Goal: Task Accomplishment & Management: Complete application form

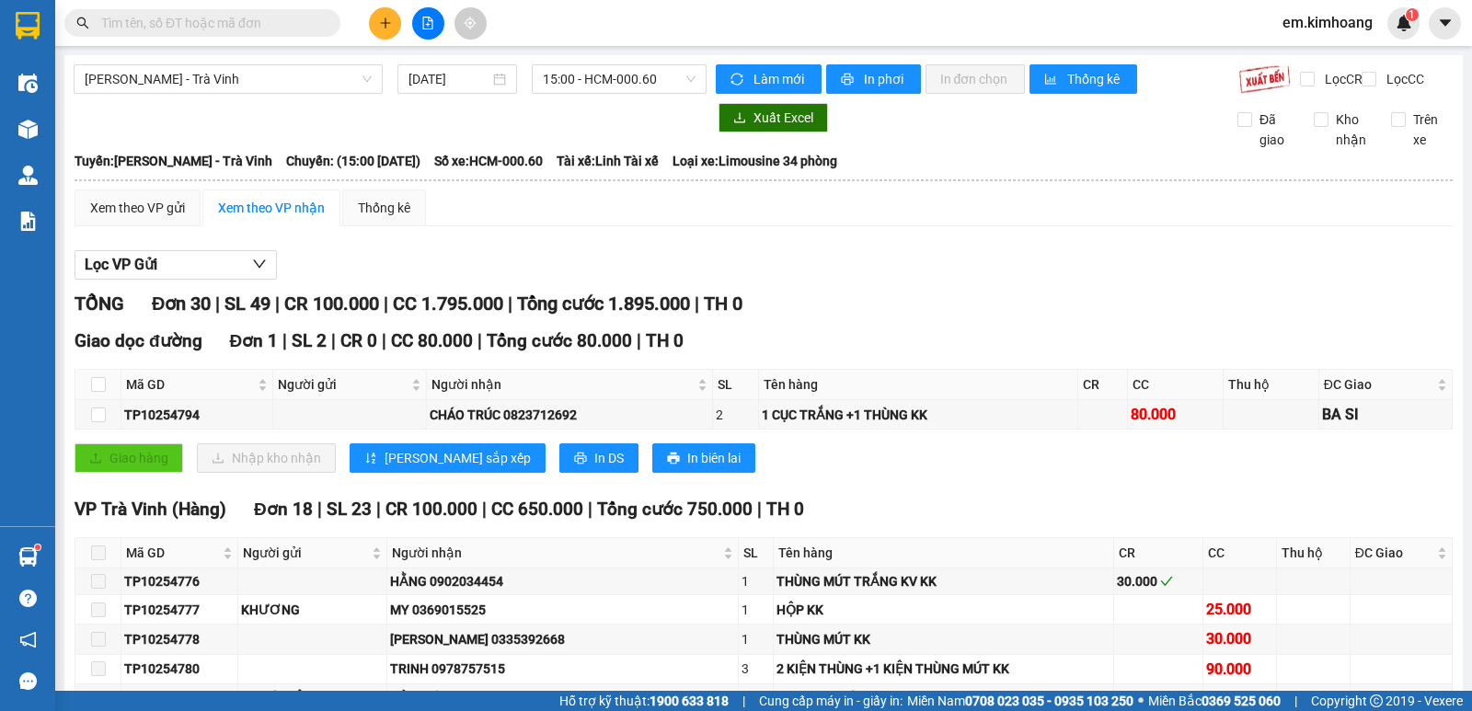
scroll to position [1673, 0]
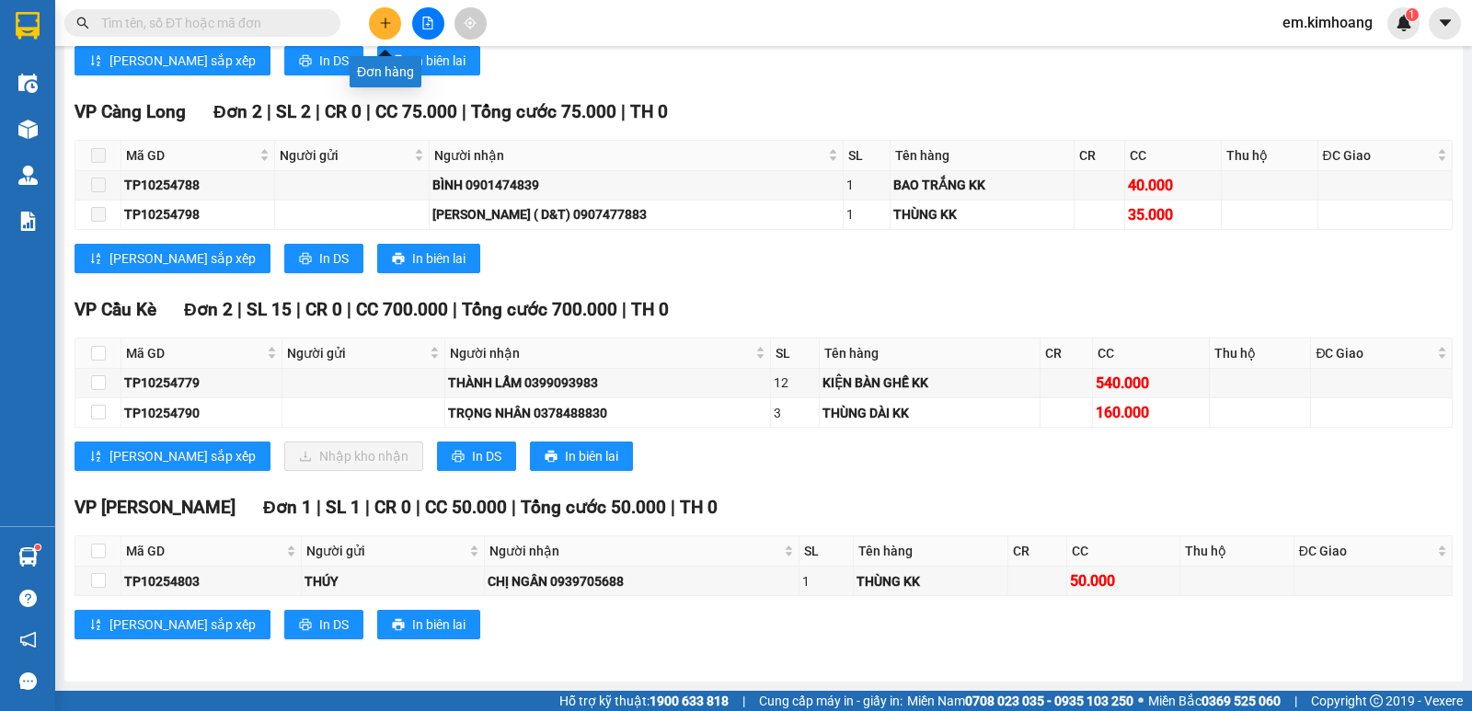
click at [385, 23] on icon "plus" at bounding box center [385, 22] width 10 height 1
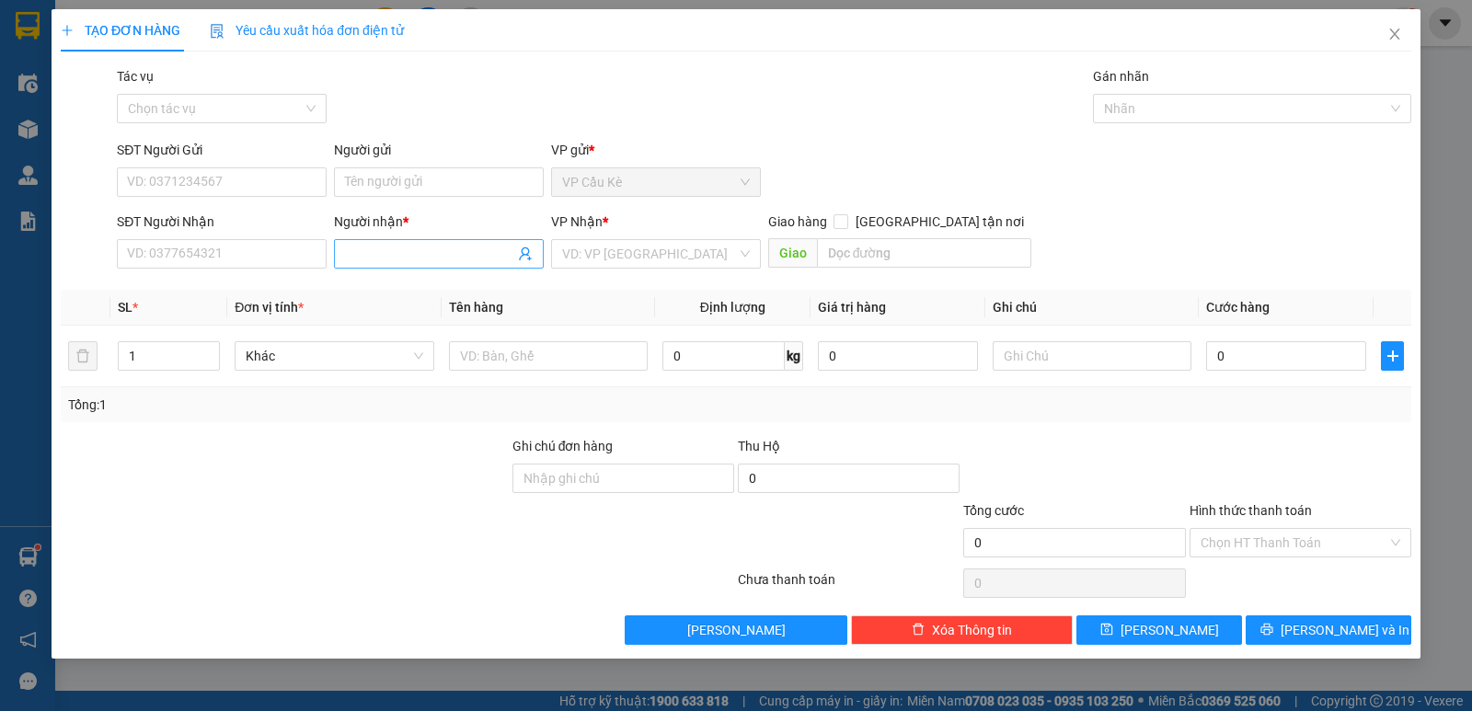
click at [437, 245] on input "Người nhận *" at bounding box center [429, 254] width 169 height 20
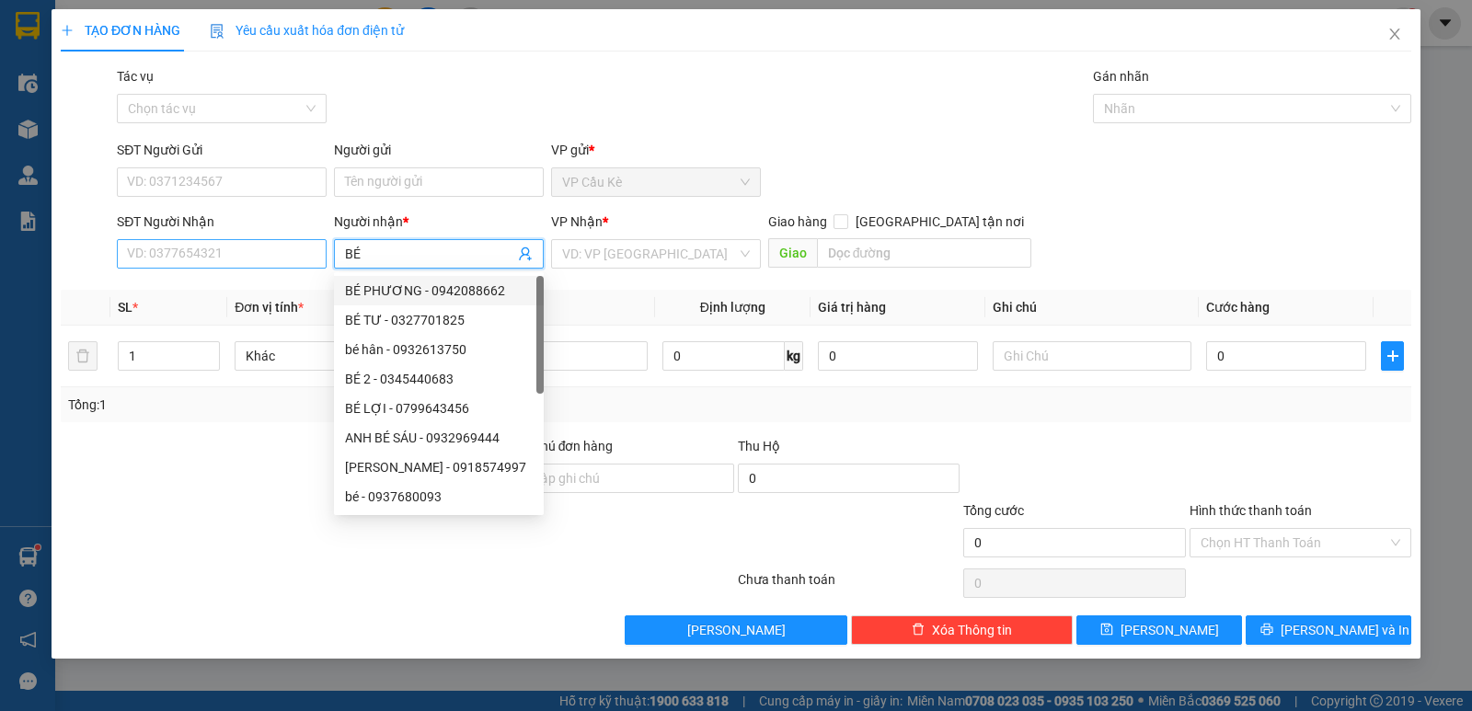
type input "BÉ"
click at [291, 253] on input "SĐT Người Nhận" at bounding box center [222, 253] width 210 height 29
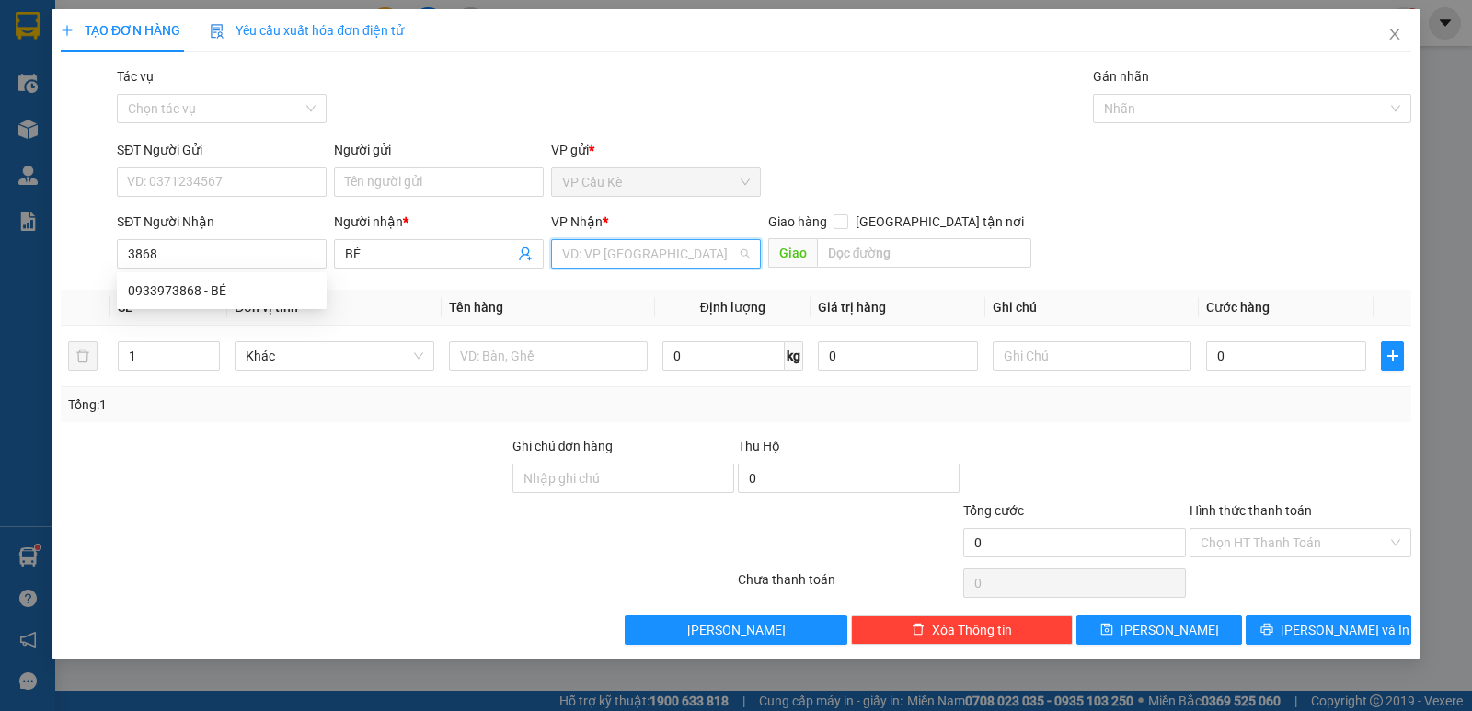
drag, startPoint x: 699, startPoint y: 255, endPoint x: 647, endPoint y: 296, distance: 66.8
click at [698, 256] on input "search" at bounding box center [649, 254] width 175 height 28
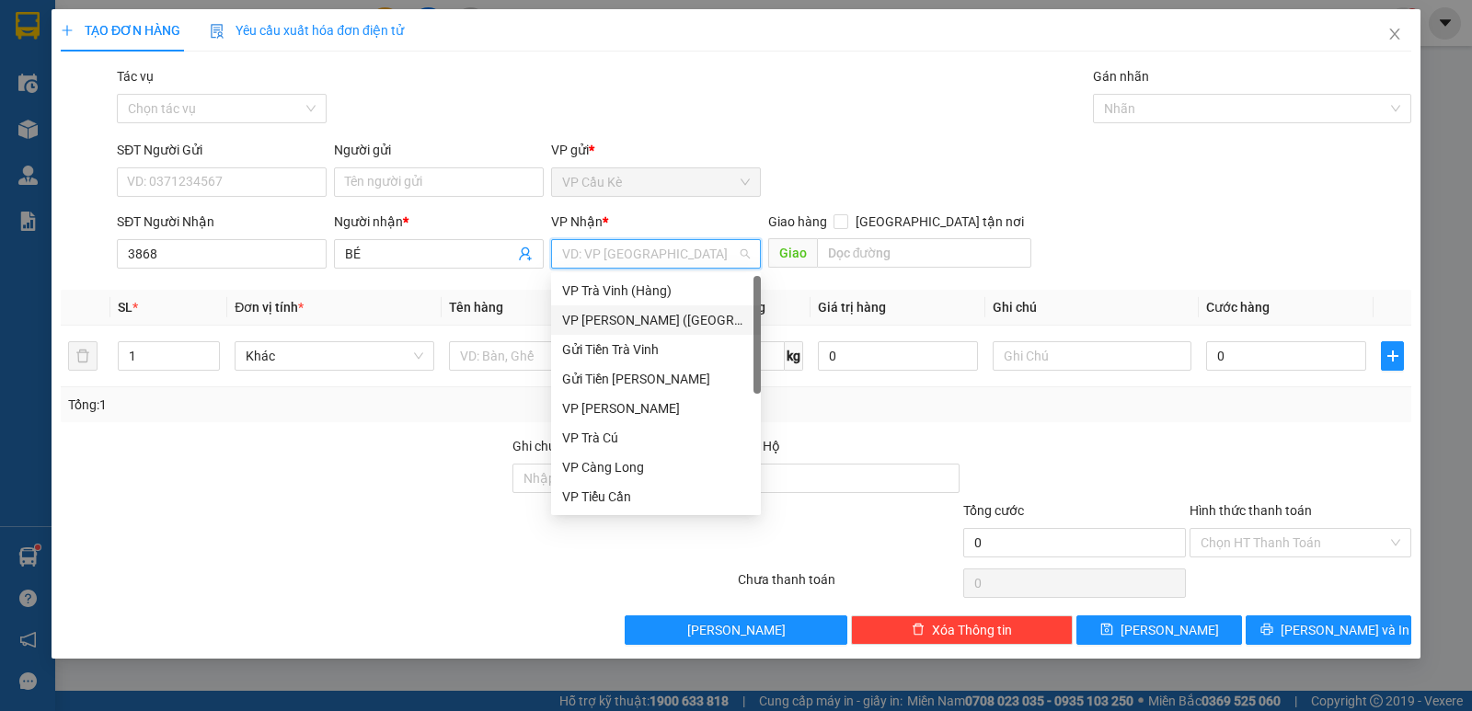
click at [628, 318] on div "VP [PERSON_NAME] ([GEOGRAPHIC_DATA])" at bounding box center [656, 320] width 188 height 20
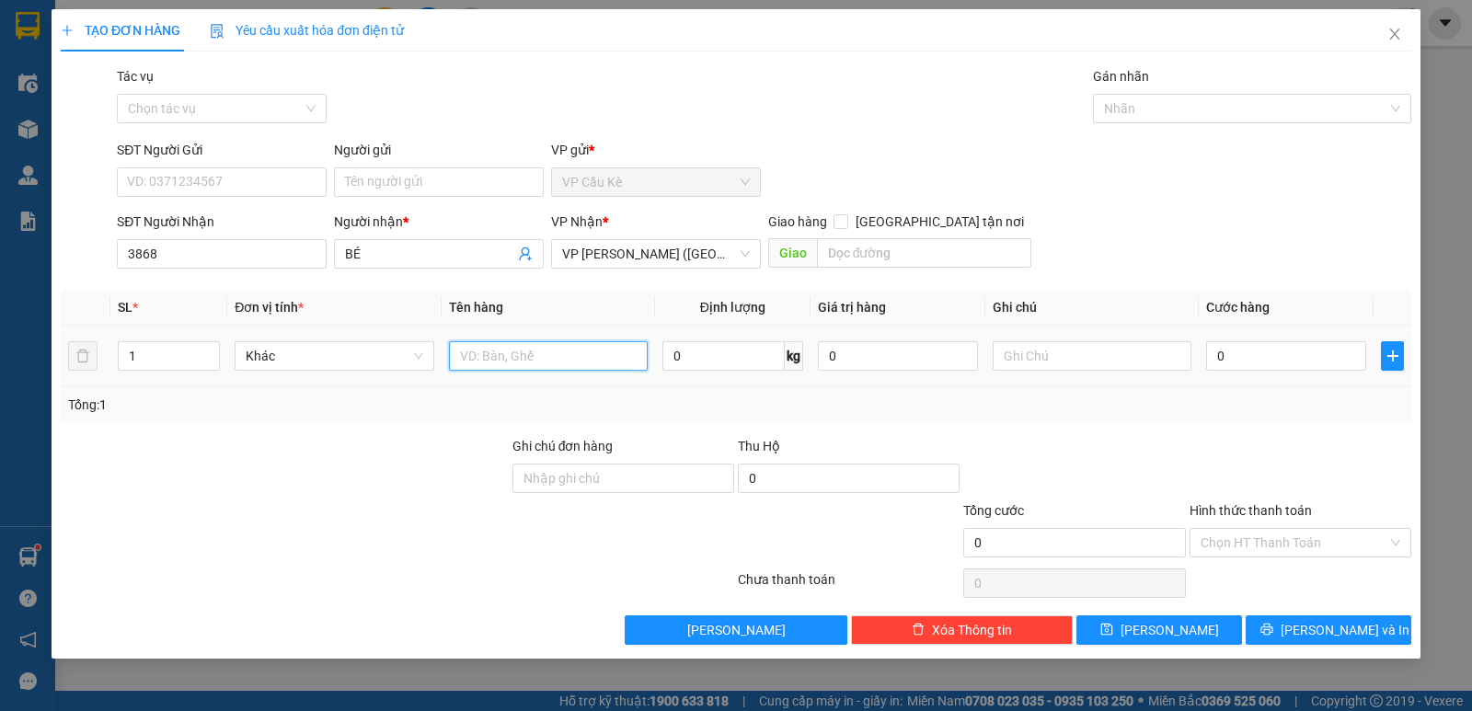
click at [515, 364] on input "text" at bounding box center [548, 355] width 199 height 29
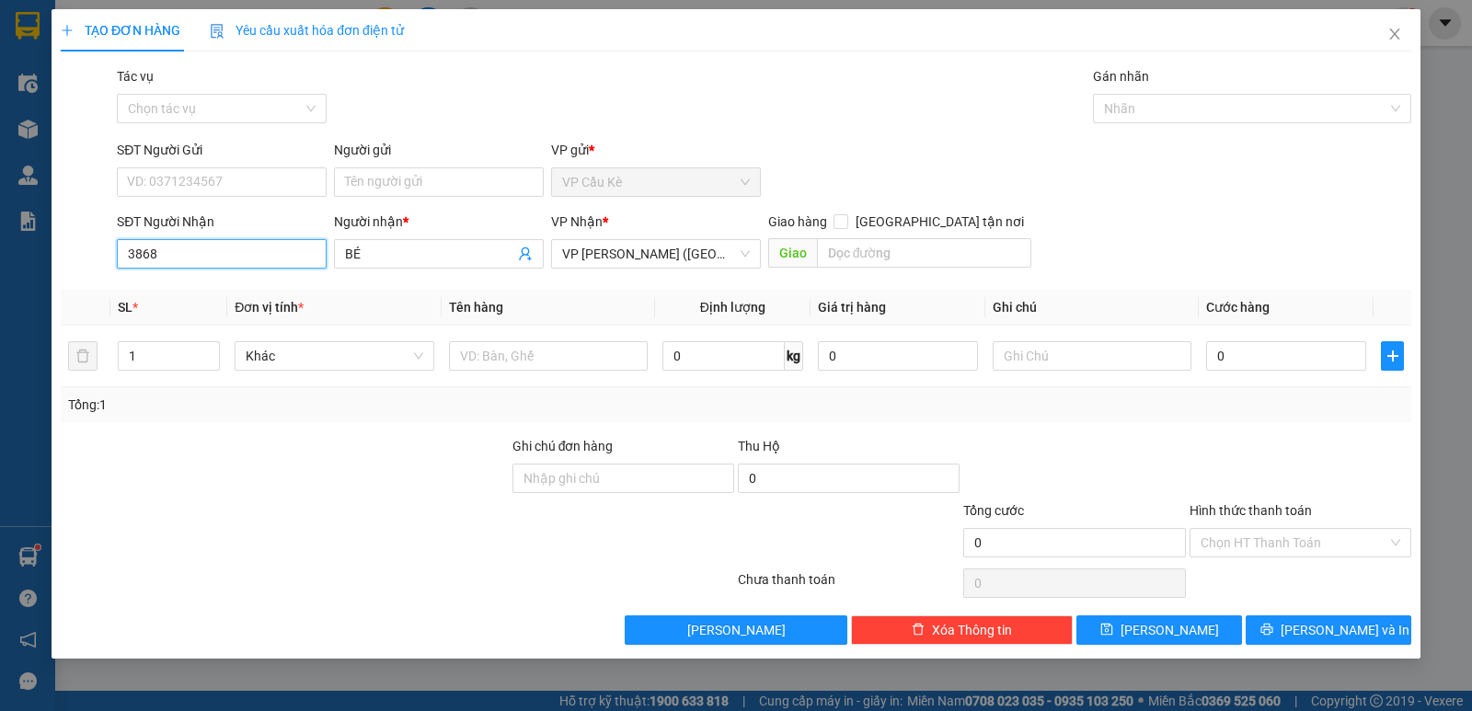
click at [240, 250] on input "3868" at bounding box center [222, 253] width 210 height 29
click at [240, 297] on div "0933973868 - BÉ" at bounding box center [222, 291] width 188 height 20
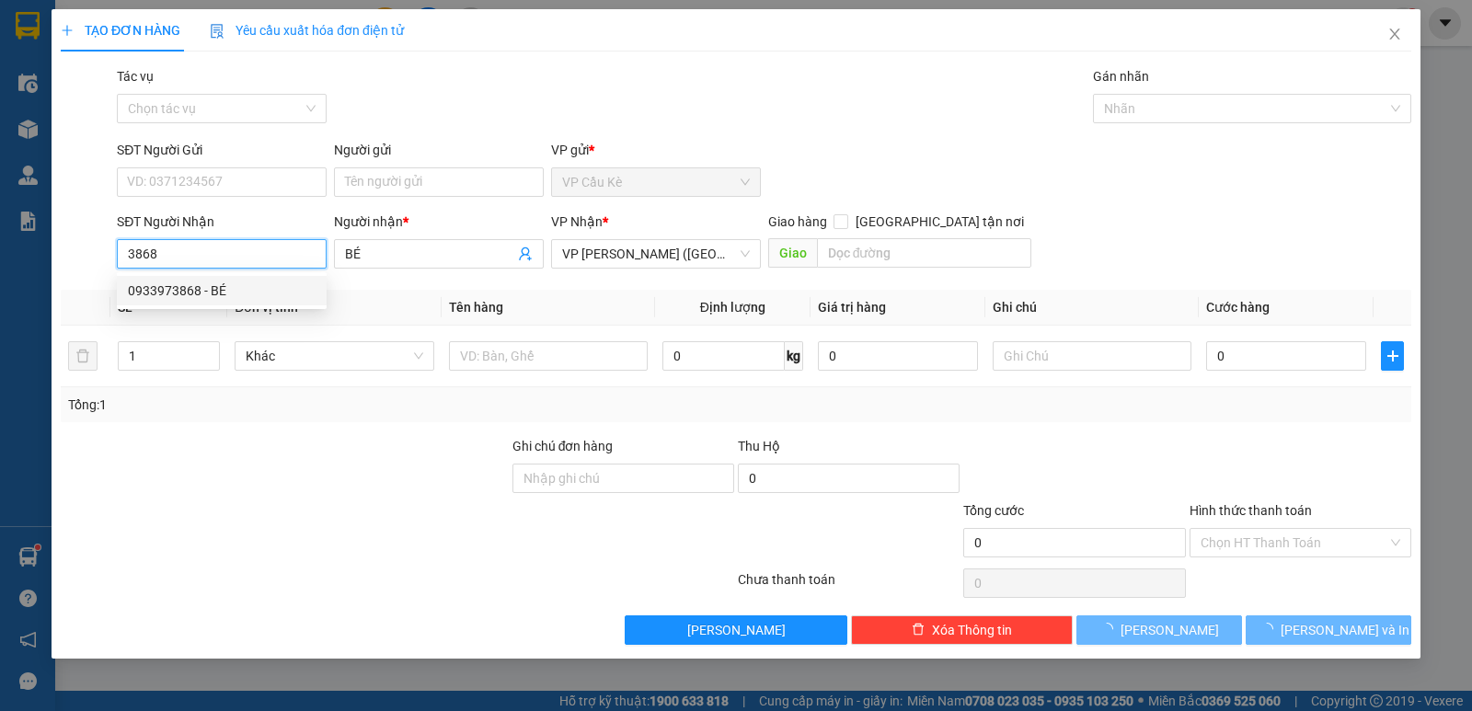
type input "0933973868"
type input "BÉ"
type input "35.000"
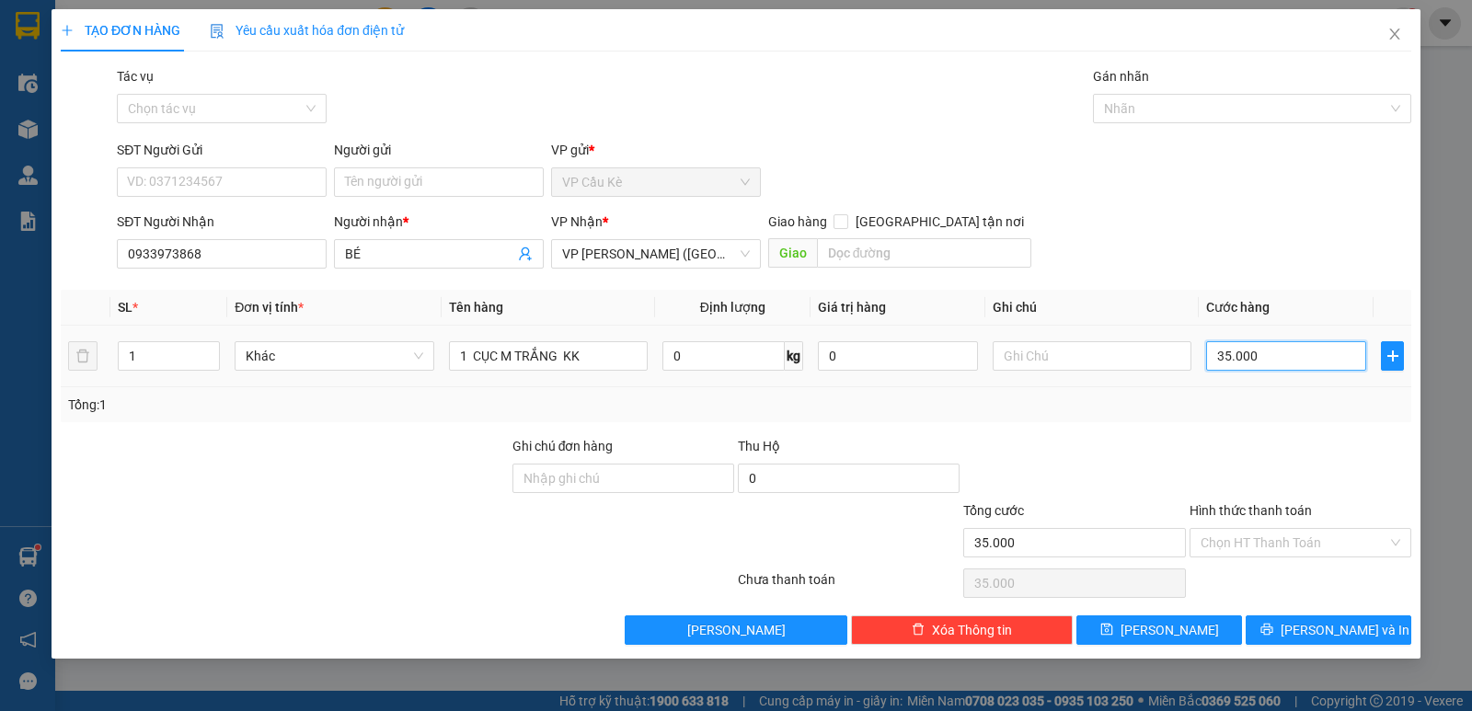
click at [1275, 352] on input "35.000" at bounding box center [1286, 355] width 160 height 29
type input "0"
type input "04"
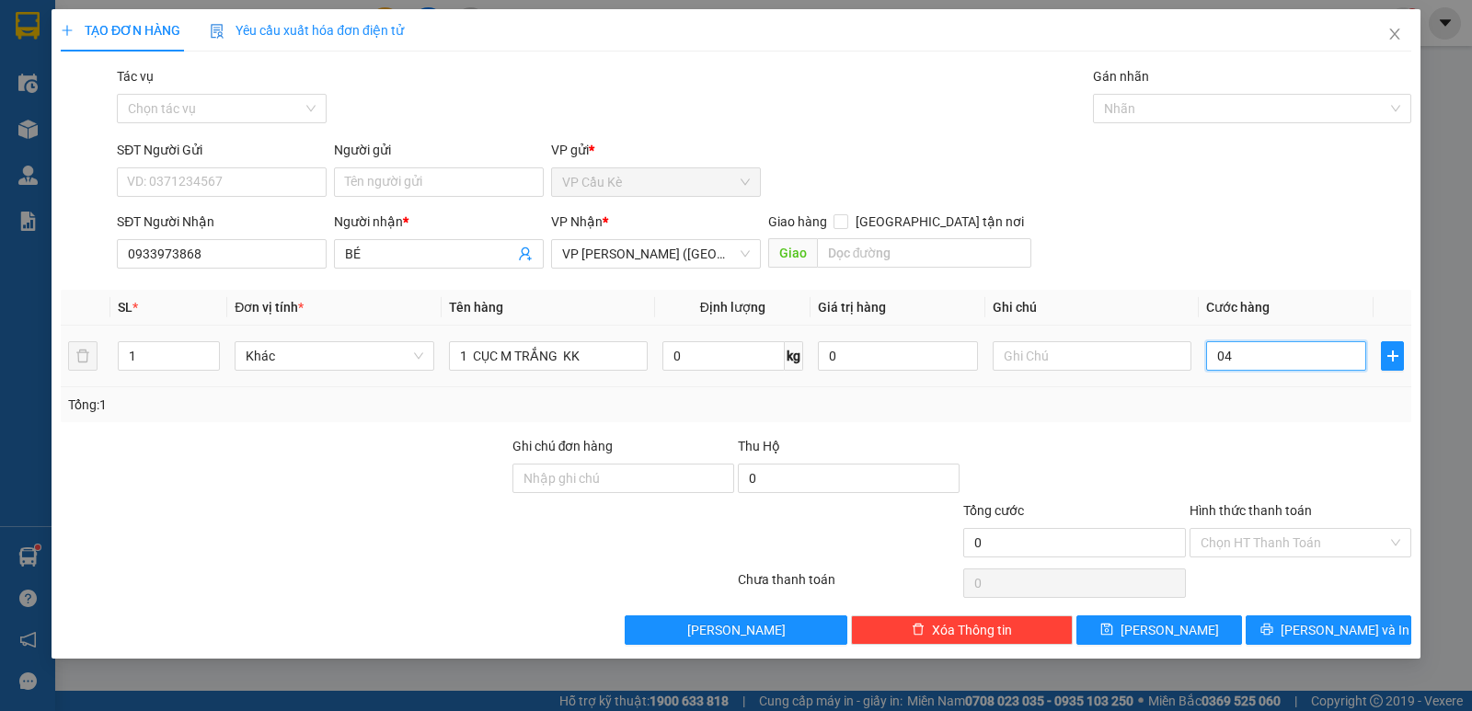
type input "4"
type input "0.401"
type input "401"
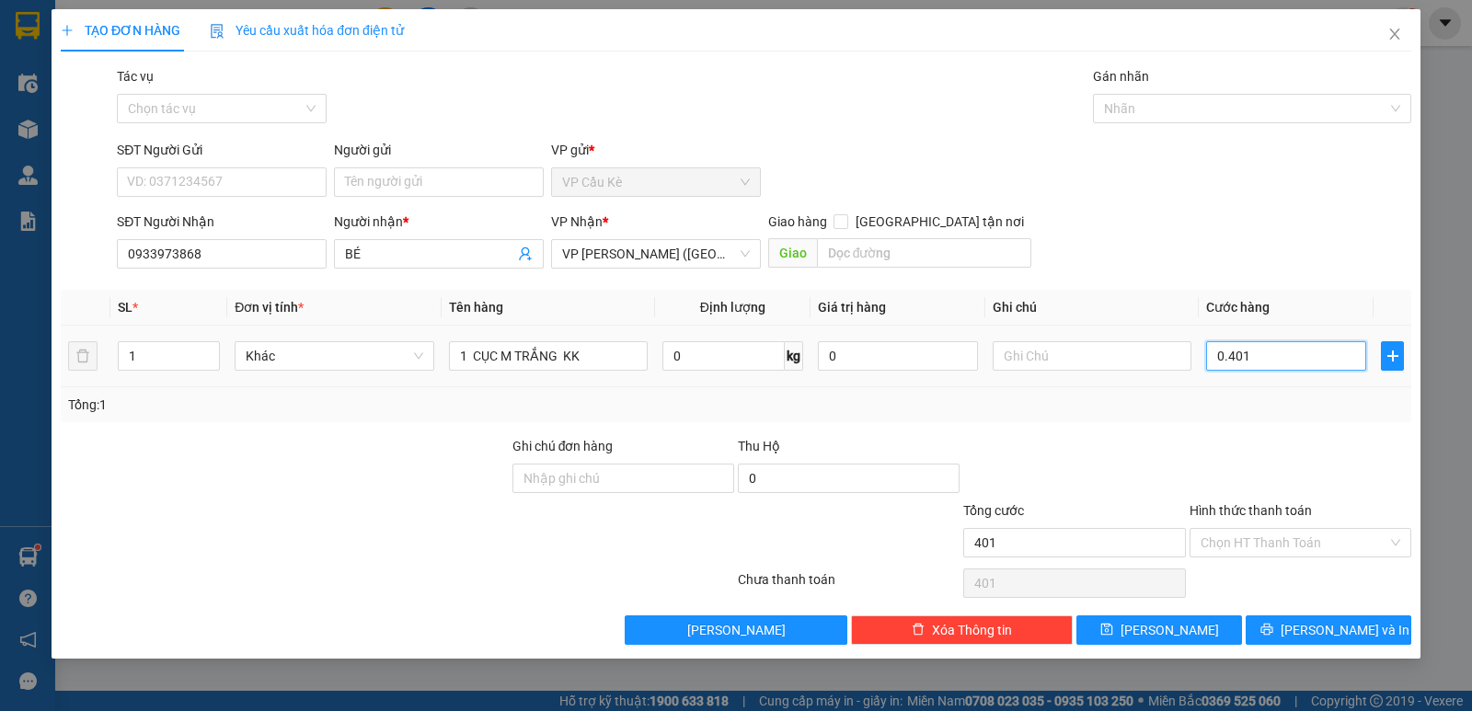
type input "040"
type input "40"
type input "040"
type input "40.000"
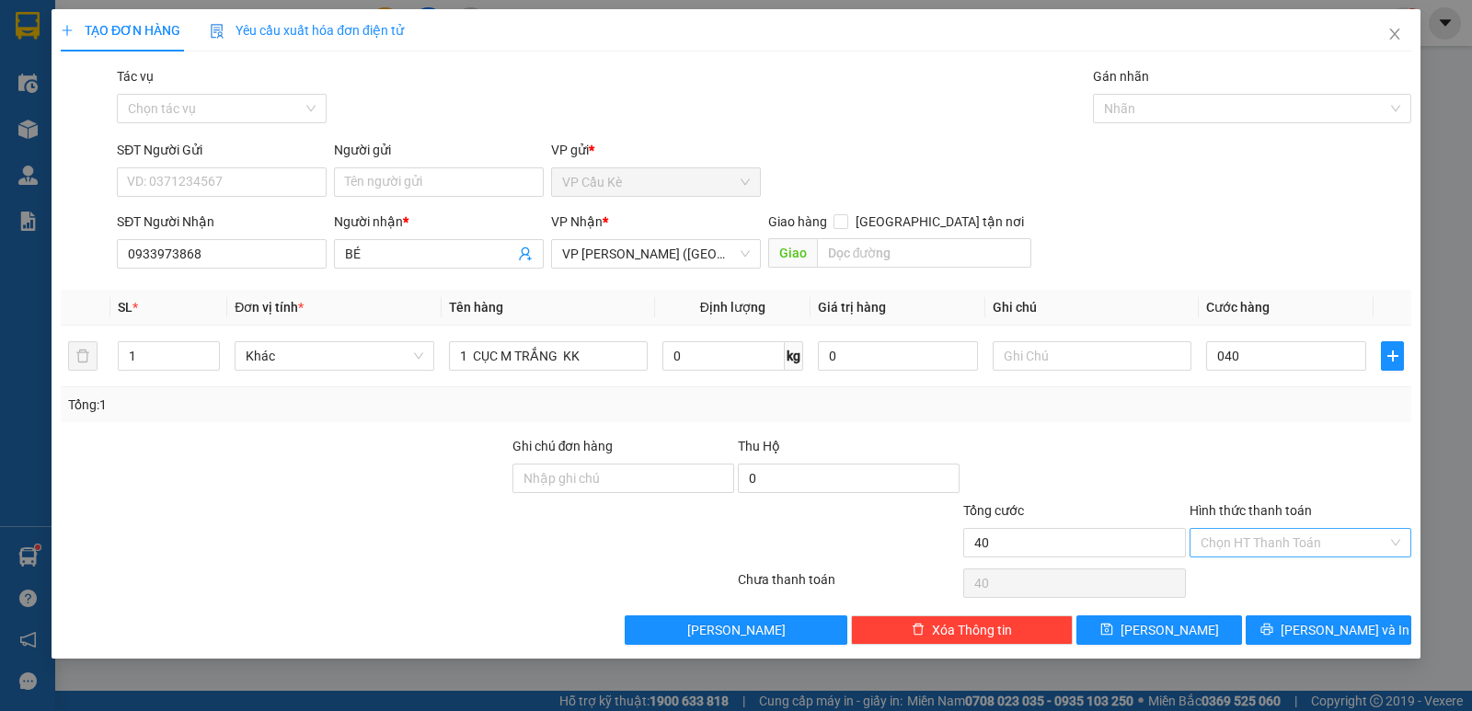
type input "40.000"
click at [1290, 538] on input "Hình thức thanh toán" at bounding box center [1294, 543] width 187 height 28
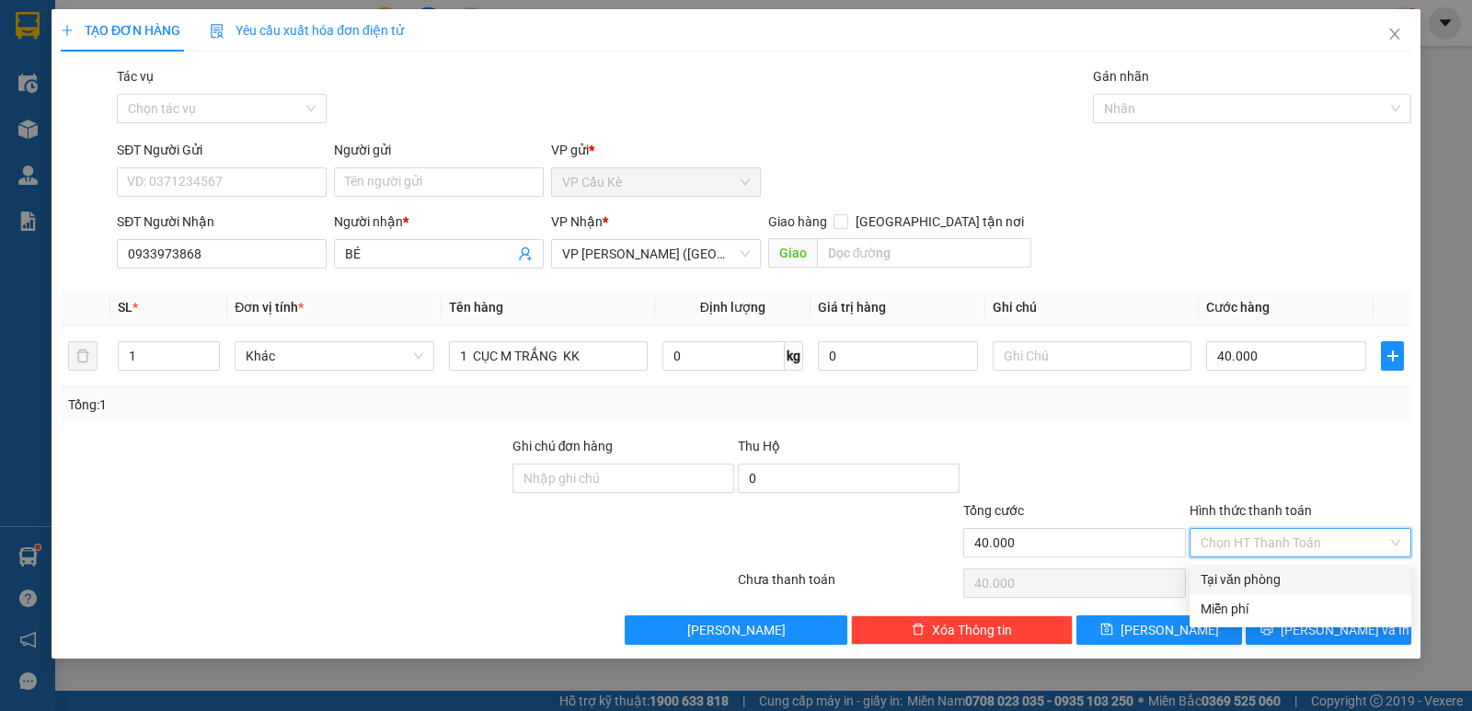
click at [1303, 578] on div "Tại văn phòng" at bounding box center [1301, 579] width 200 height 20
type input "0"
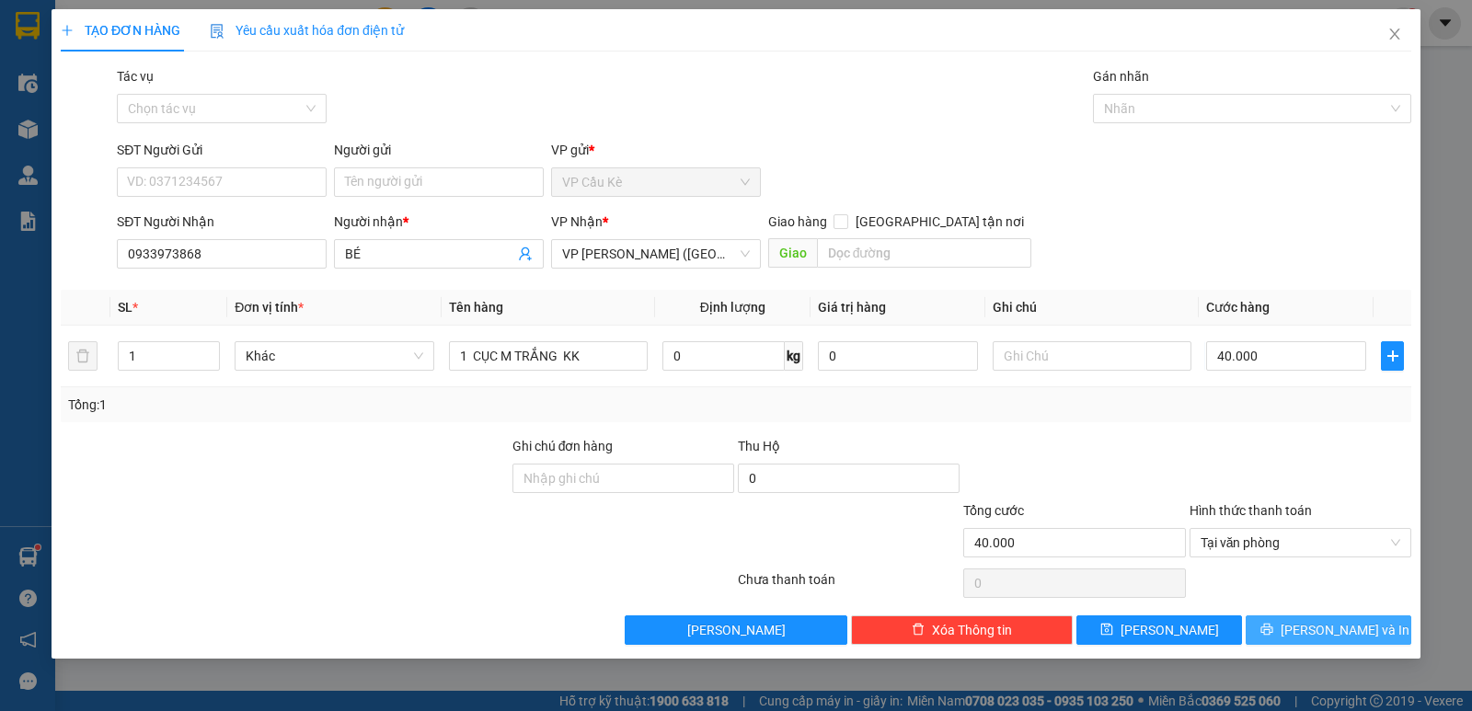
click at [1307, 632] on button "[PERSON_NAME] và In" at bounding box center [1329, 629] width 166 height 29
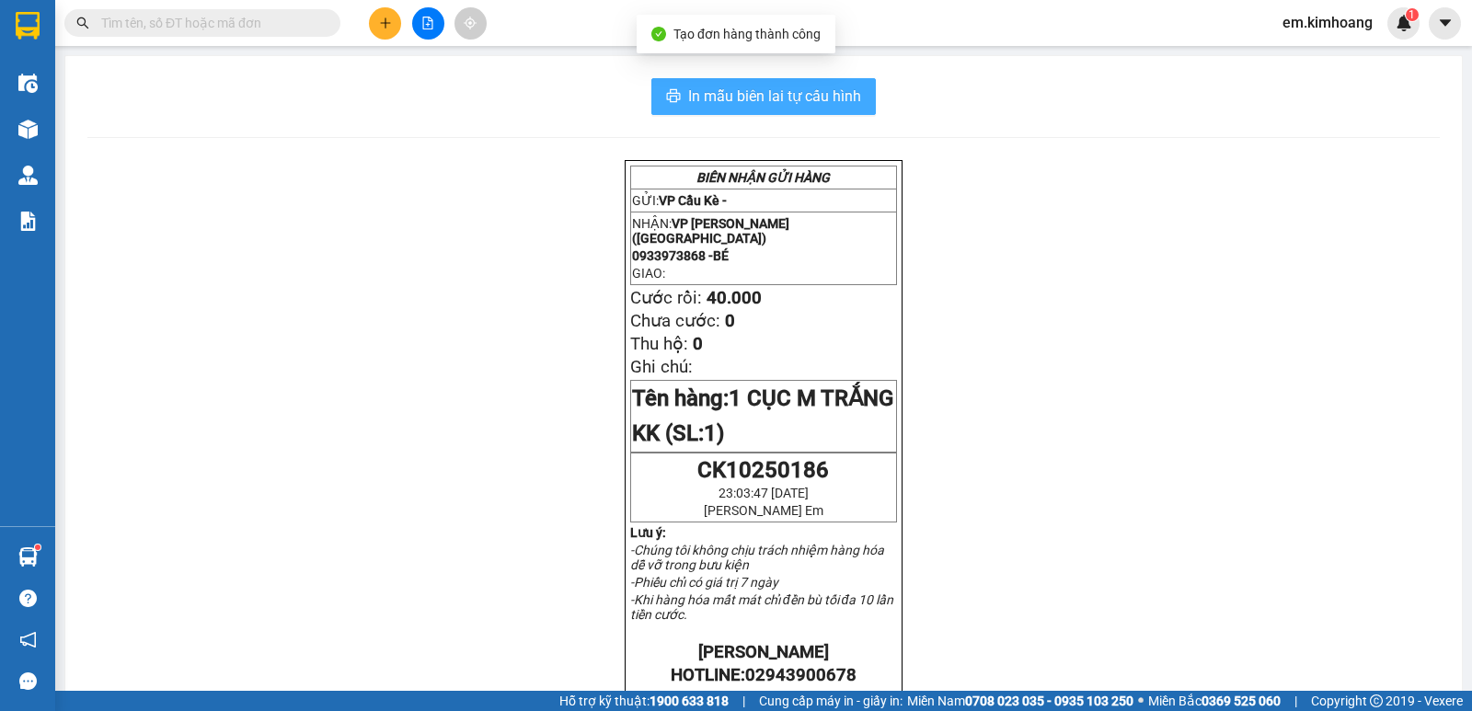
click at [688, 86] on span "In mẫu biên lai tự cấu hình" at bounding box center [774, 96] width 173 height 23
